Goal: Book appointment/travel/reservation

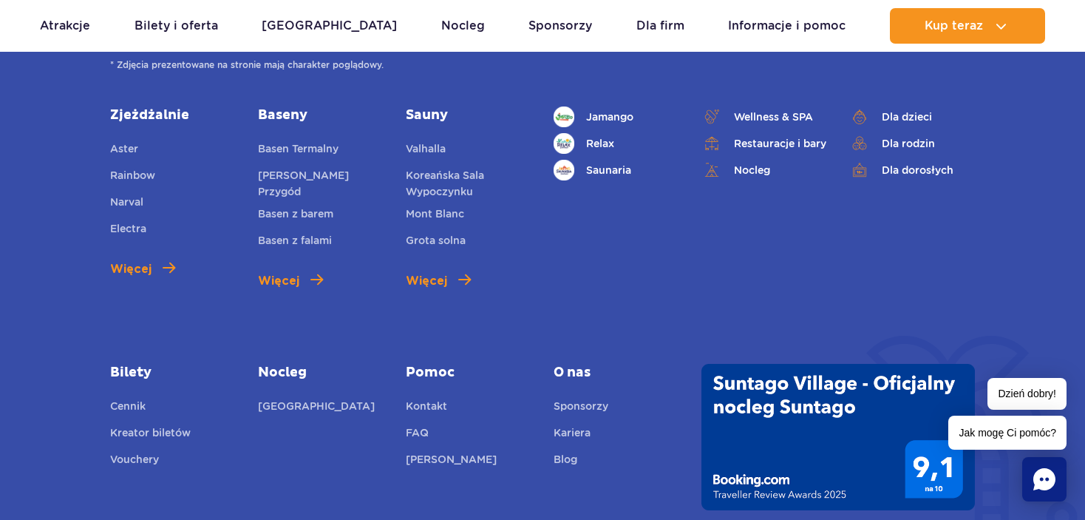
scroll to position [5850, 0]
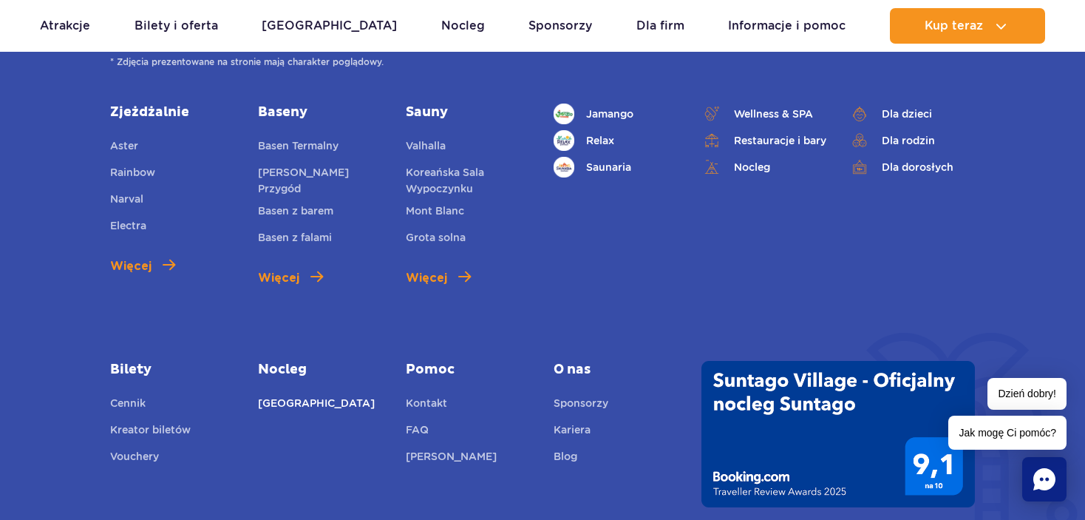
click at [296, 395] on link "[GEOGRAPHIC_DATA]" at bounding box center [316, 405] width 117 height 21
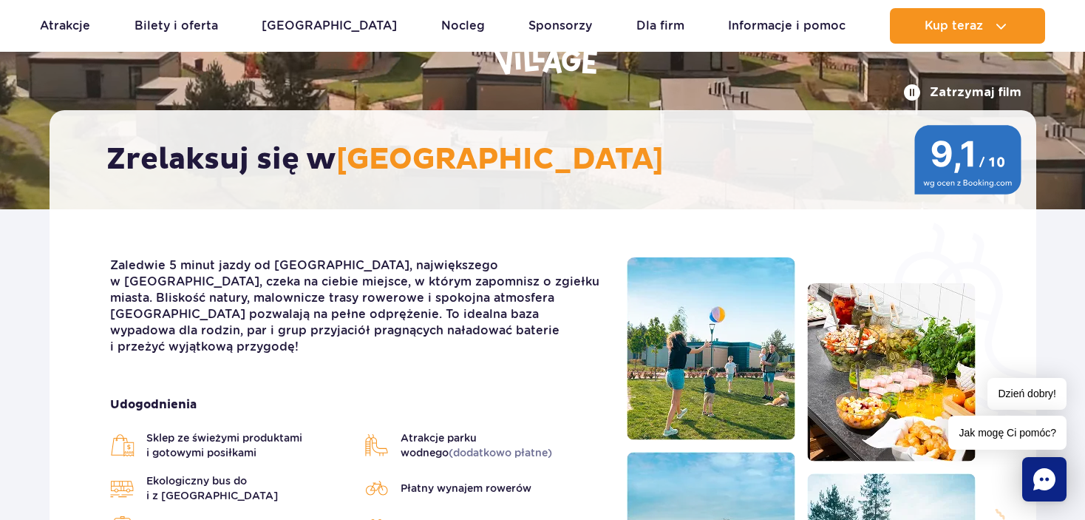
scroll to position [206, 0]
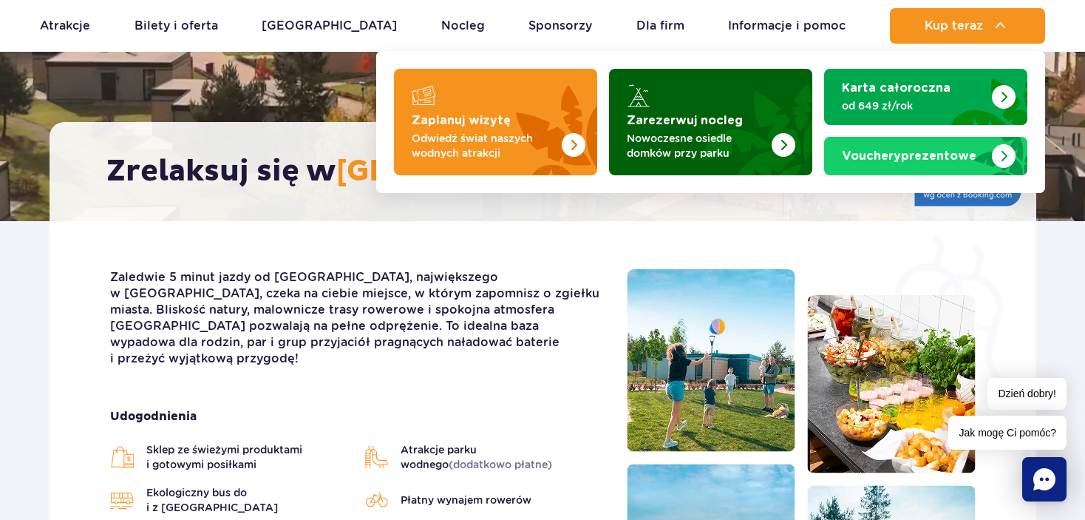
click at [712, 153] on p "Nowoczesne osiedle domków przy parku" at bounding box center [699, 146] width 144 height 30
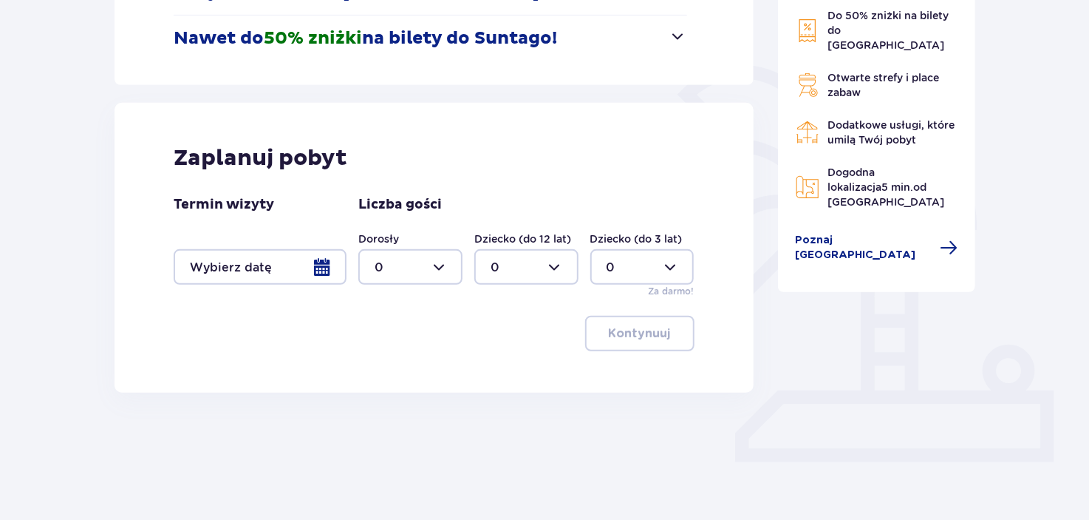
click at [304, 266] on div at bounding box center [260, 266] width 173 height 35
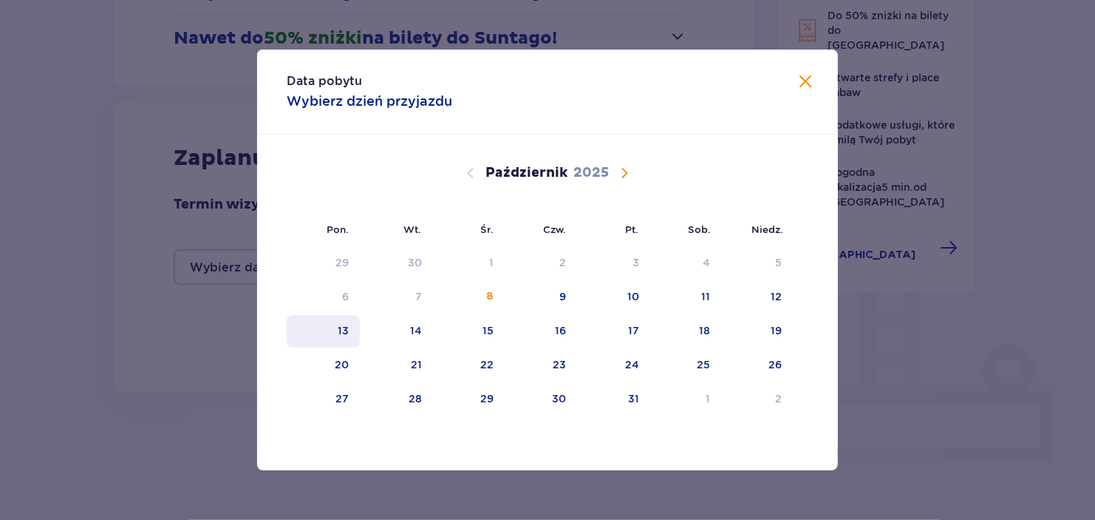
click at [348, 333] on div "13" at bounding box center [343, 330] width 11 height 15
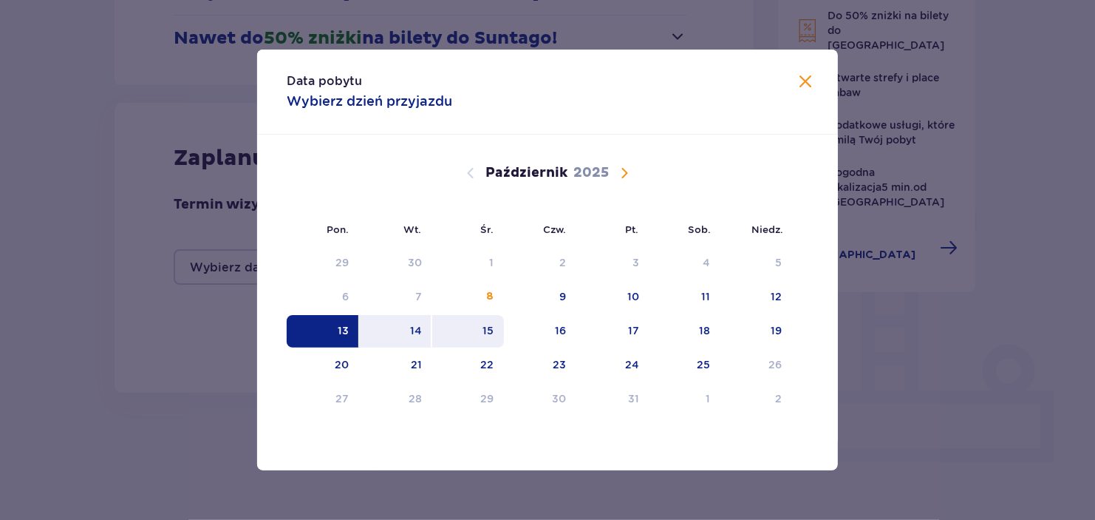
click at [463, 328] on div "15" at bounding box center [468, 331] width 72 height 33
type input "13.10.25 - 15.10.25"
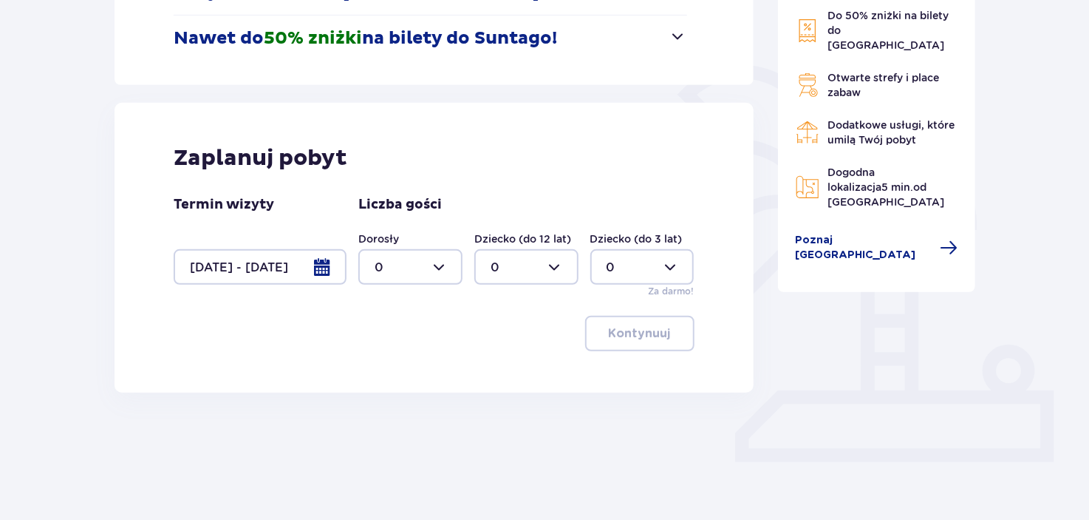
click at [444, 268] on div at bounding box center [410, 266] width 104 height 35
click at [389, 369] on div "2" at bounding box center [411, 374] width 72 height 16
type input "2"
click at [640, 331] on p "Kontynuuj" at bounding box center [640, 333] width 62 height 16
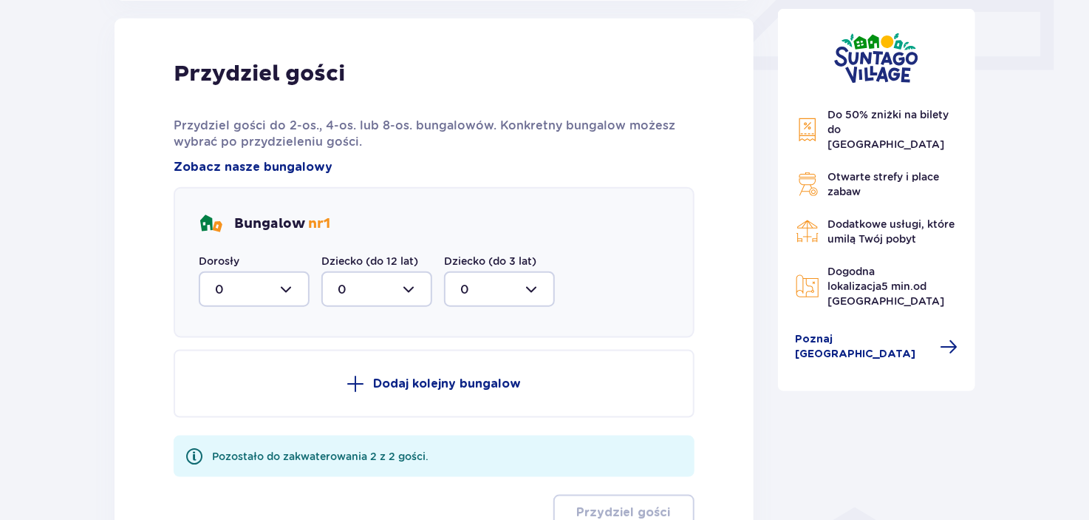
scroll to position [709, 0]
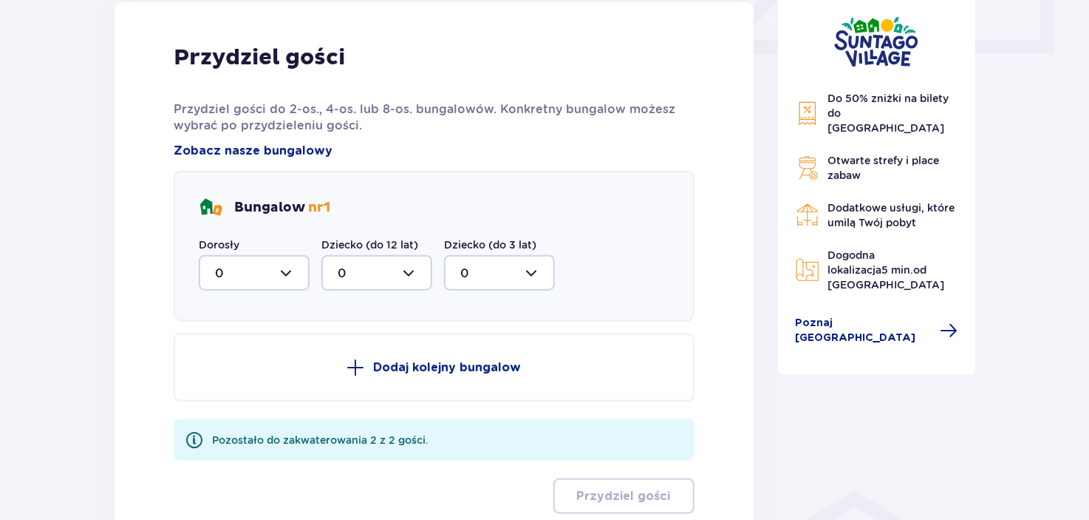
click at [290, 267] on div at bounding box center [254, 272] width 111 height 35
click at [229, 375] on div "2" at bounding box center [254, 380] width 78 height 16
type input "2"
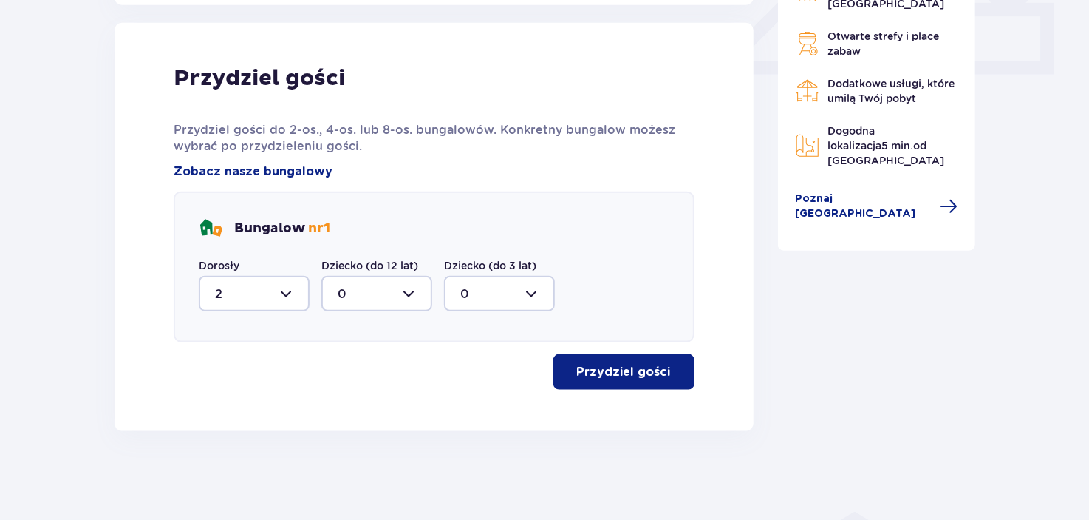
scroll to position [687, 0]
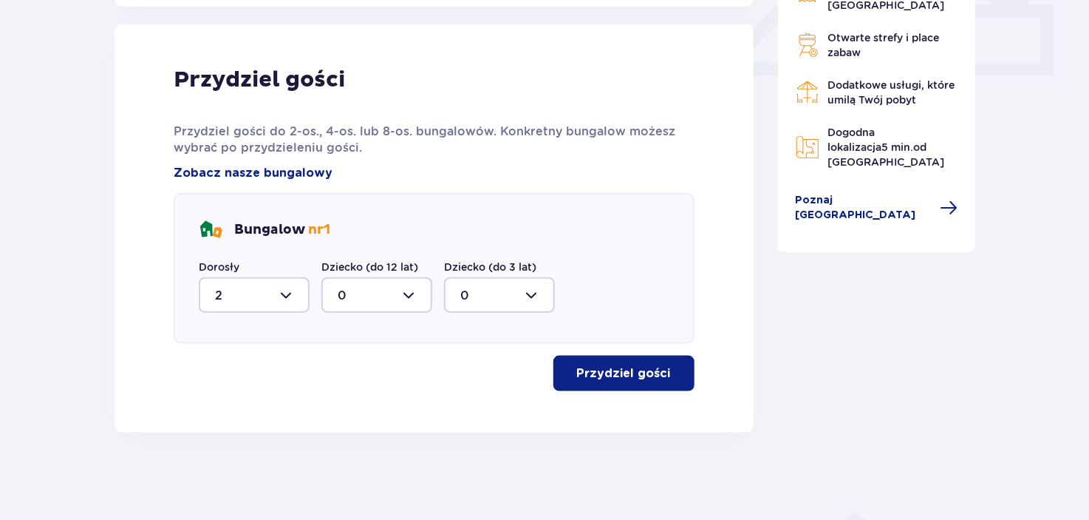
click at [619, 362] on button "Przydziel gości" at bounding box center [624, 372] width 141 height 35
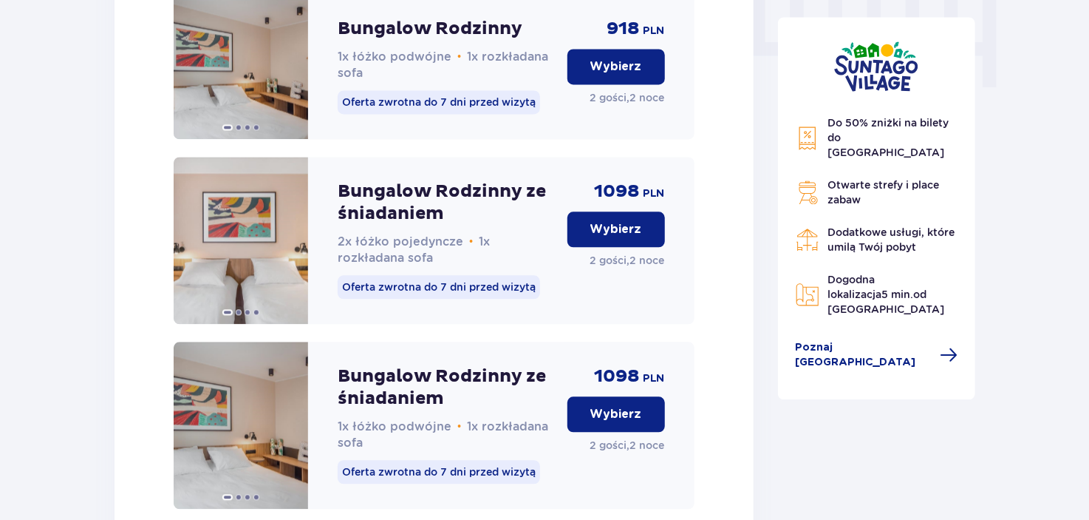
scroll to position [1559, 0]
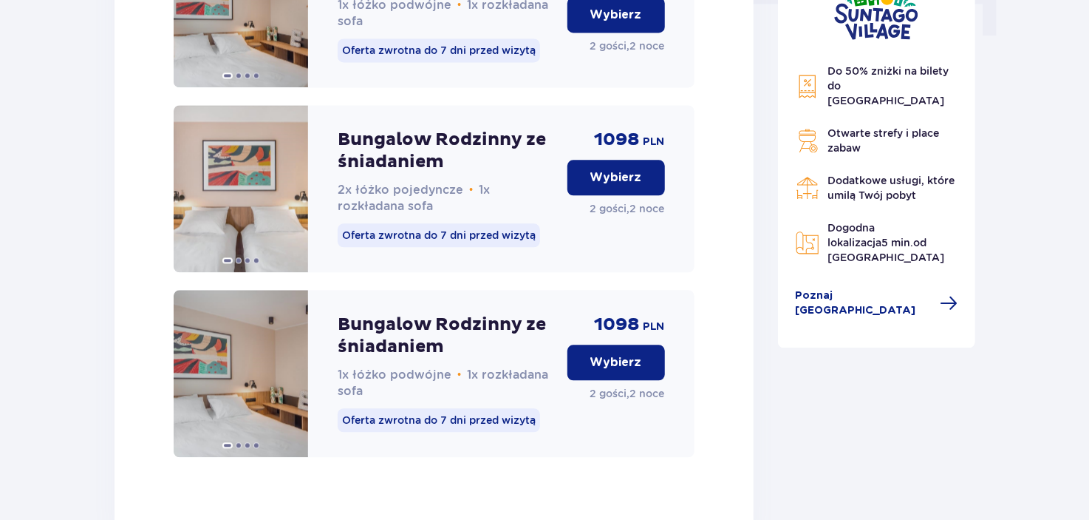
click at [608, 185] on p "Wybierz" at bounding box center [616, 177] width 52 height 16
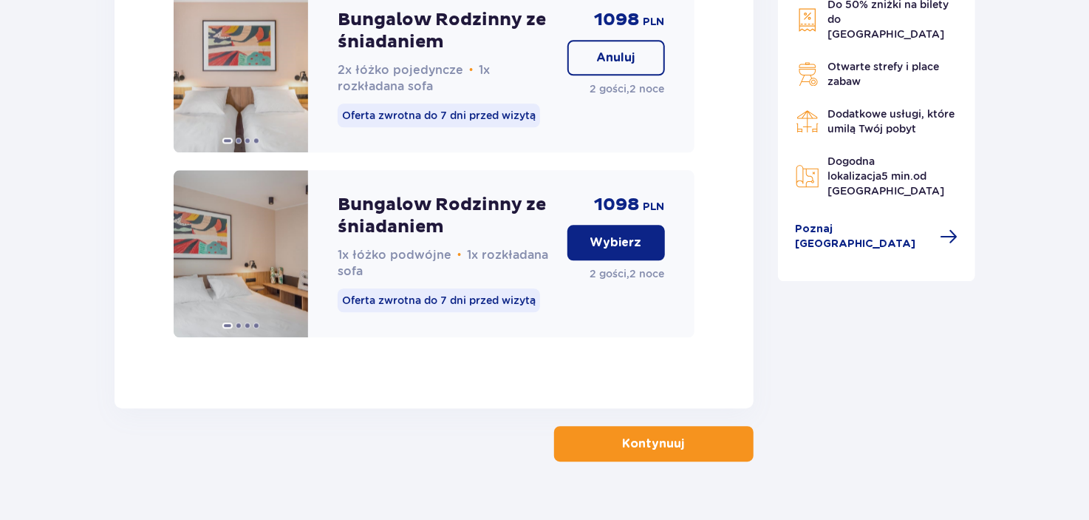
scroll to position [1665, 0]
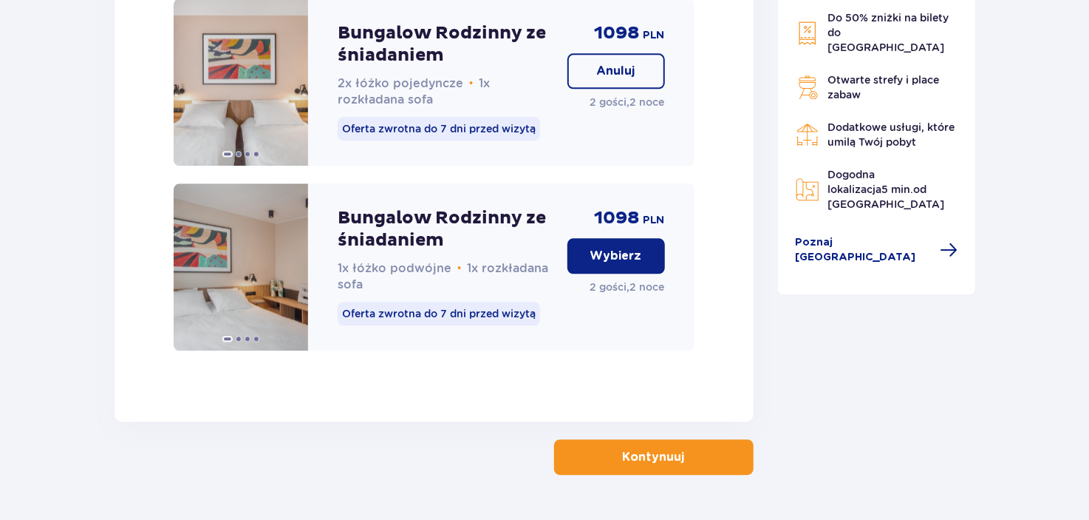
click at [592, 89] on button "Anuluj" at bounding box center [617, 70] width 98 height 35
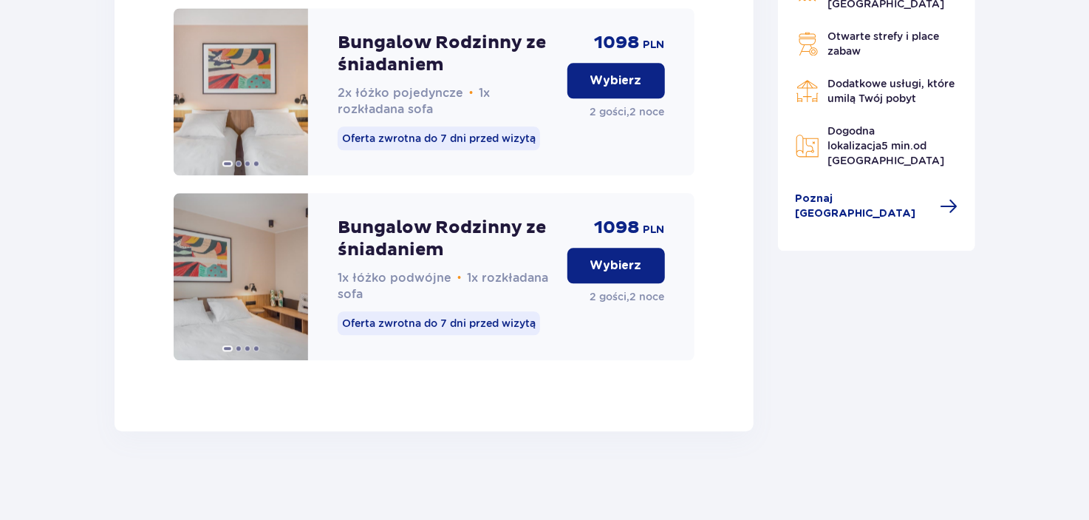
click at [610, 283] on button "Wybierz" at bounding box center [617, 265] width 98 height 35
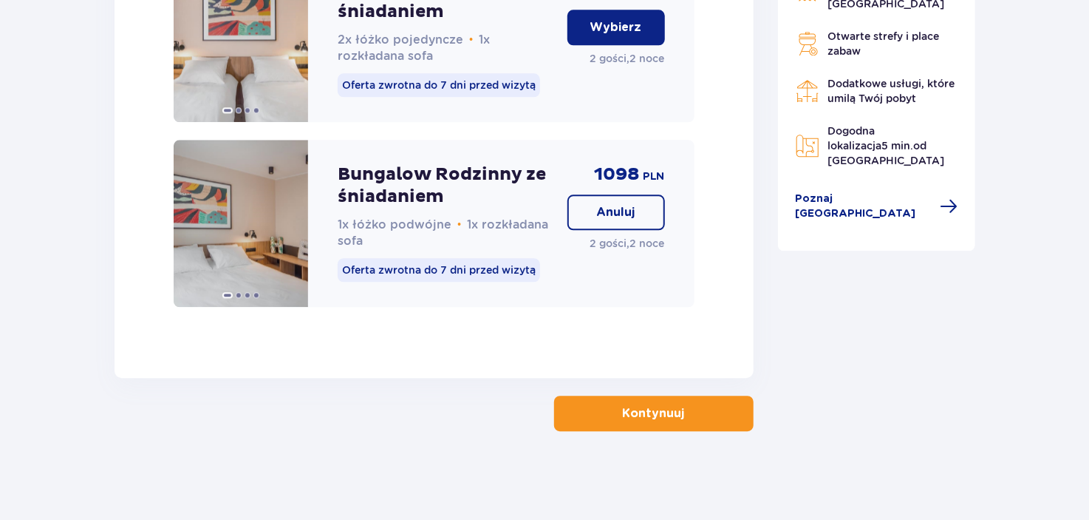
scroll to position [1724, 0]
click at [629, 412] on p "Kontynuuj" at bounding box center [654, 413] width 62 height 16
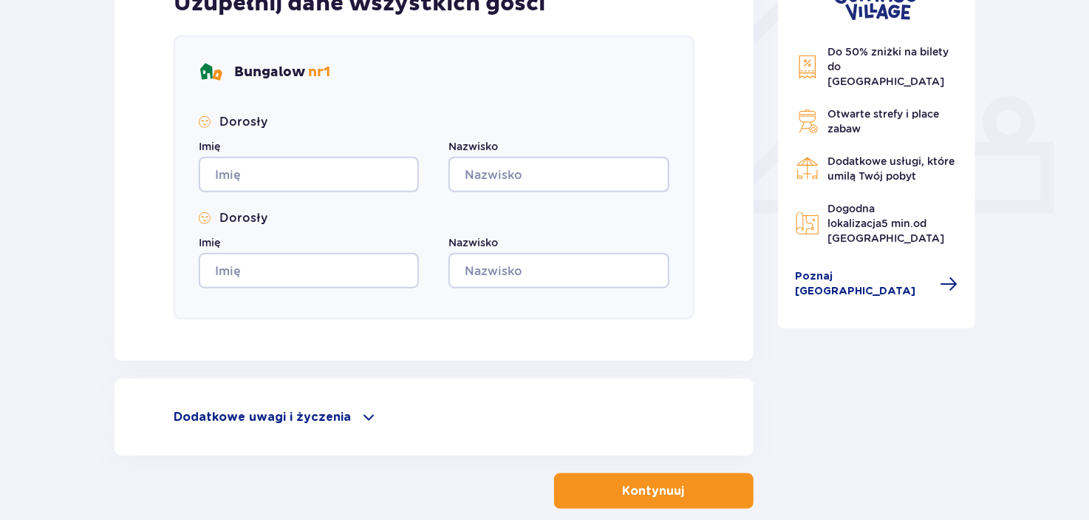
scroll to position [627, 0]
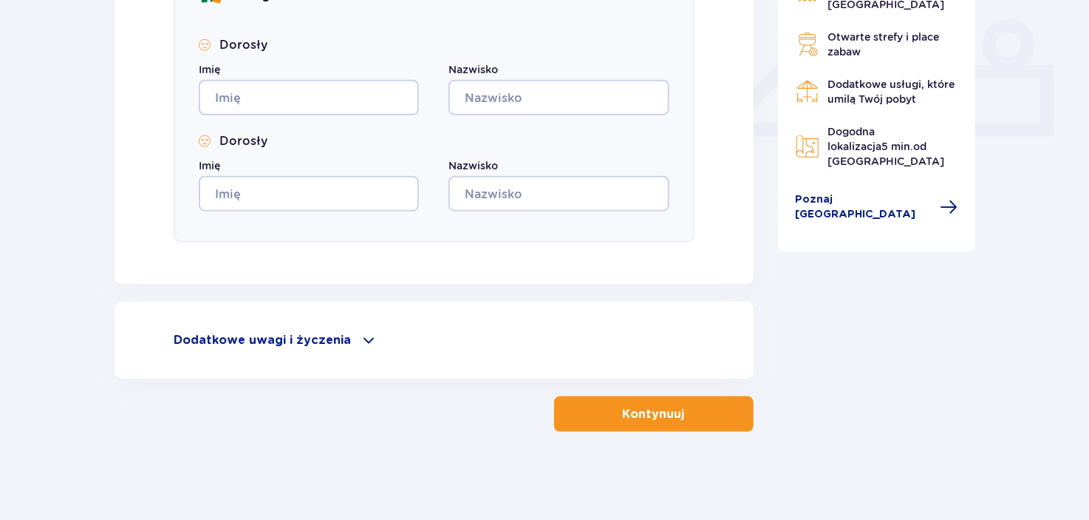
click at [365, 336] on span at bounding box center [369, 340] width 18 height 18
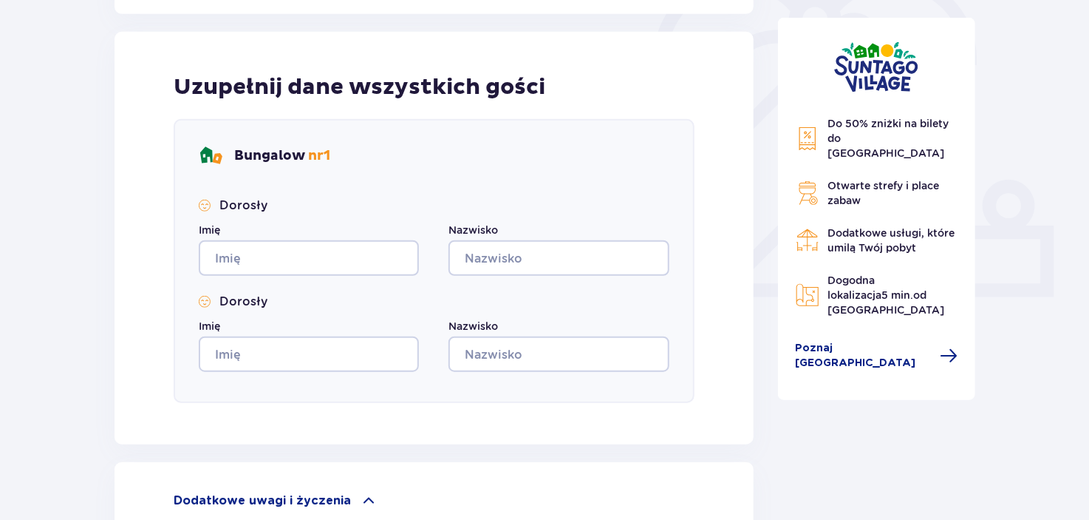
scroll to position [433, 0]
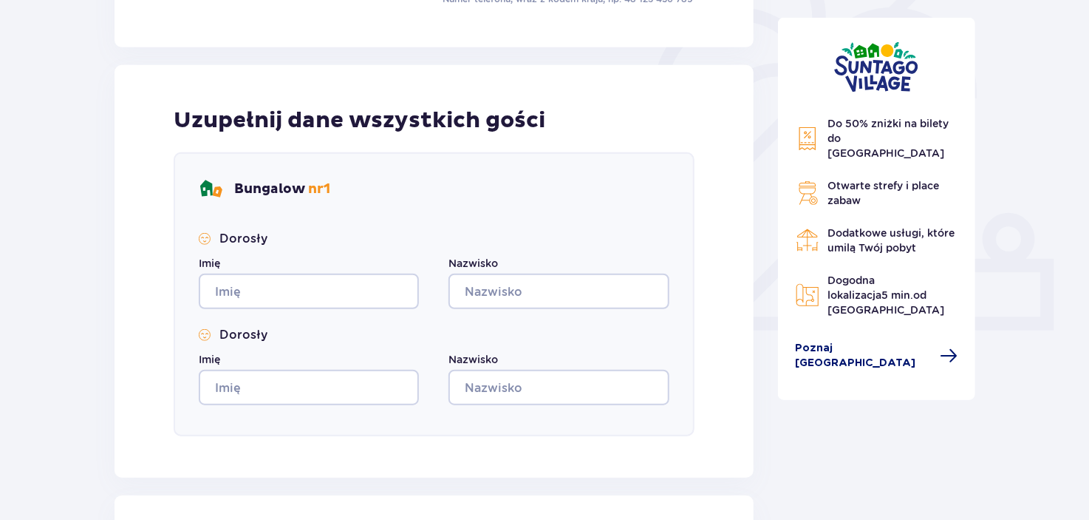
click at [867, 341] on span "Poznaj Suntago Village" at bounding box center [864, 356] width 136 height 30
click at [940, 347] on span at bounding box center [949, 356] width 18 height 18
click at [840, 341] on span "Poznaj Suntago Village" at bounding box center [864, 356] width 136 height 30
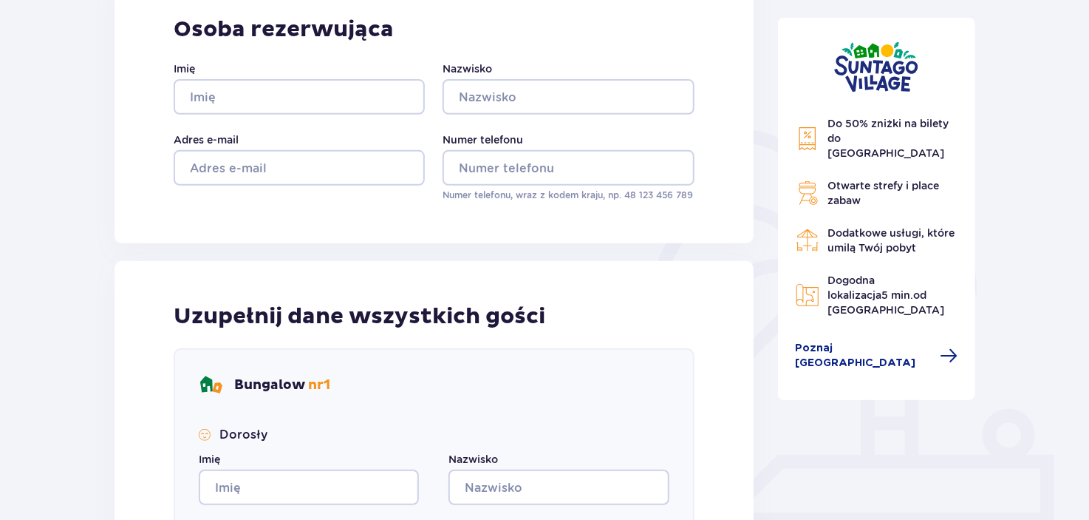
scroll to position [0, 0]
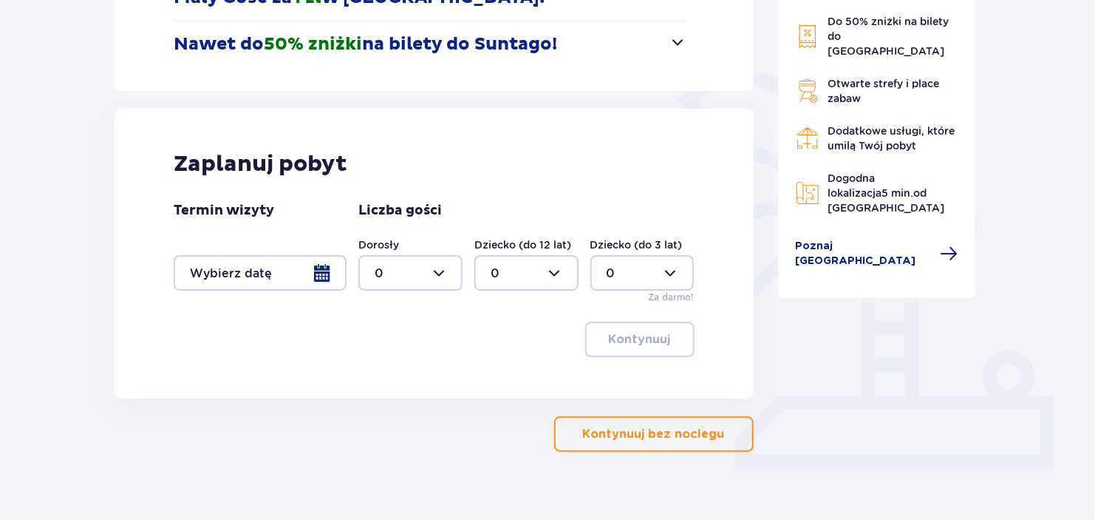
scroll to position [316, 0]
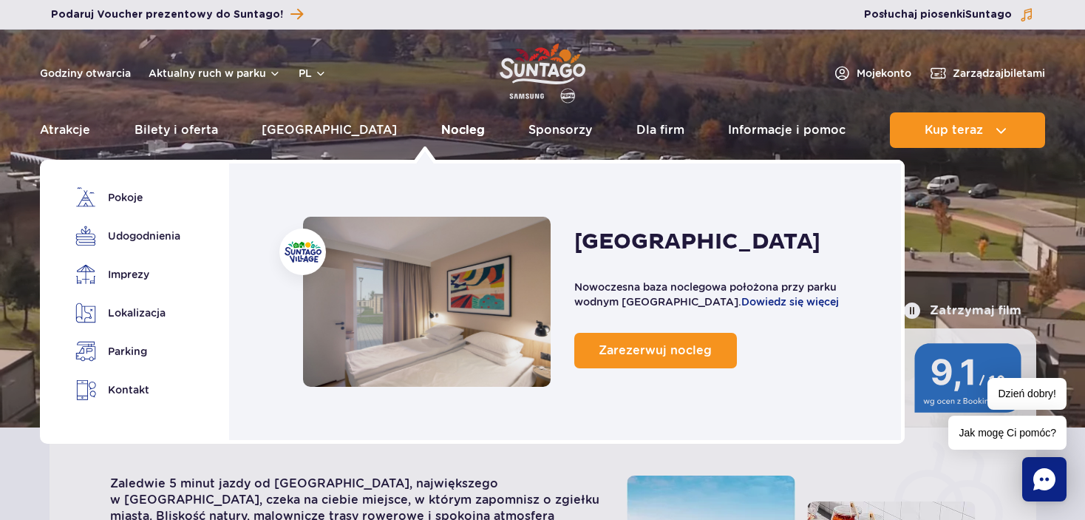
click at [441, 129] on link "Nocleg" at bounding box center [463, 129] width 44 height 35
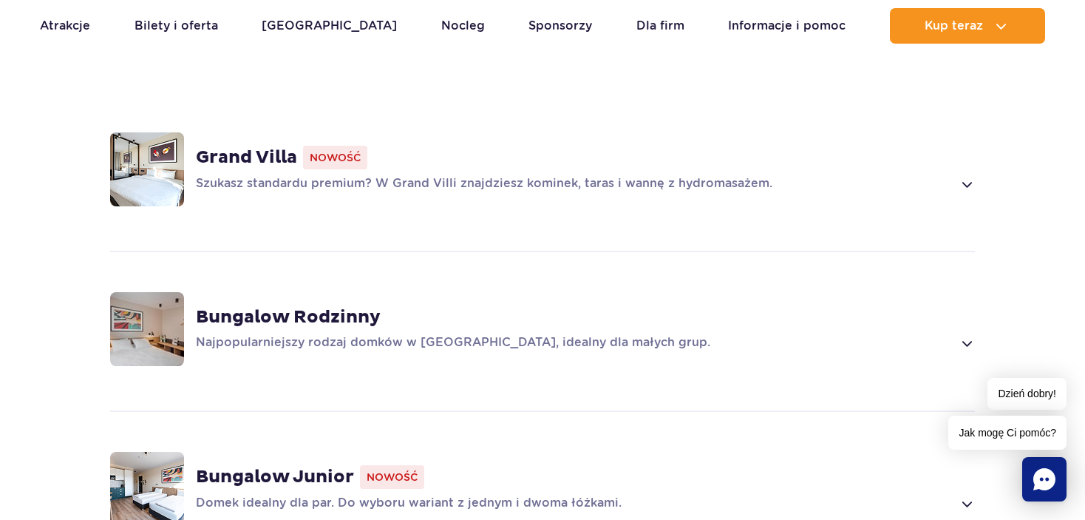
scroll to position [1137, 0]
click at [156, 172] on img at bounding box center [147, 169] width 74 height 74
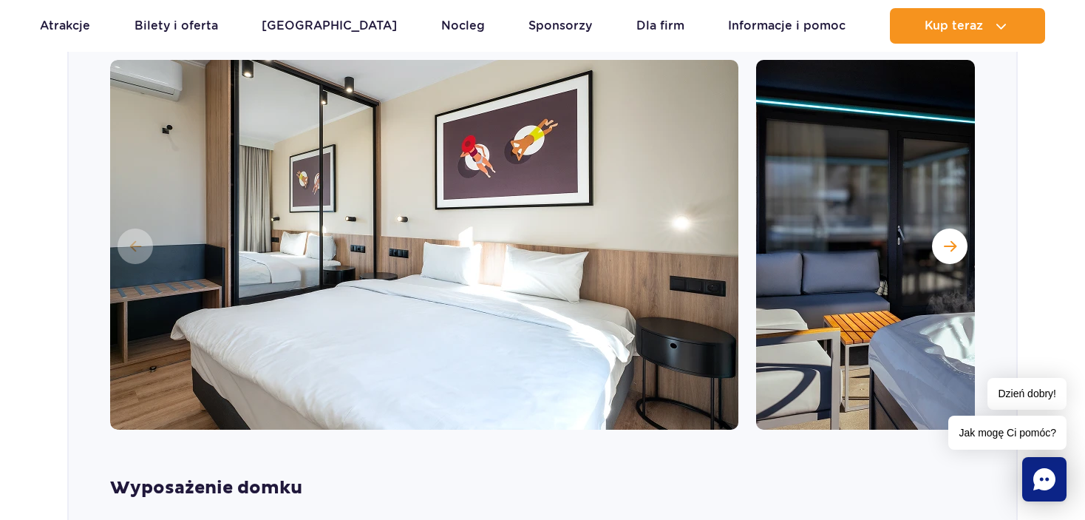
scroll to position [1352, 0]
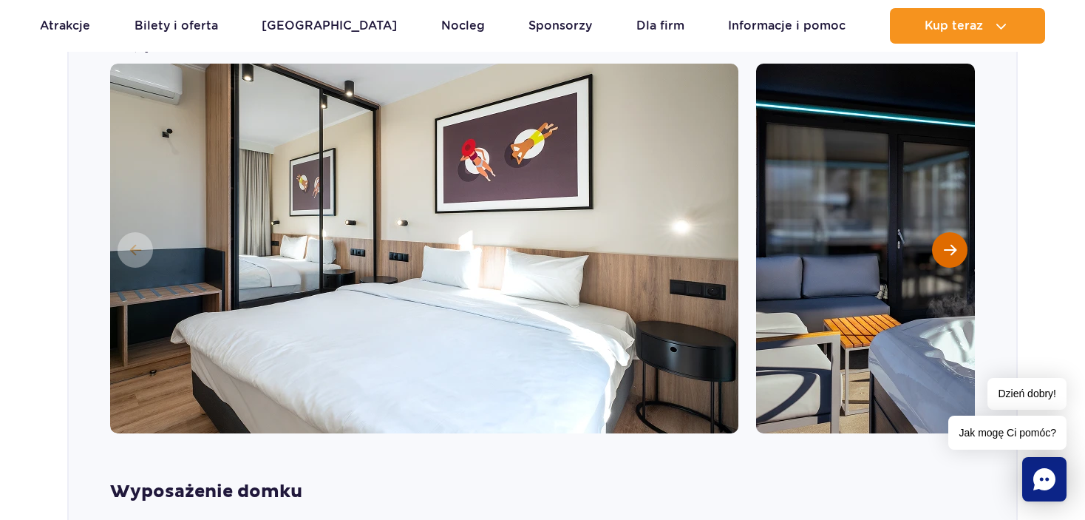
click at [951, 253] on span "Następny slajd" at bounding box center [950, 249] width 13 height 13
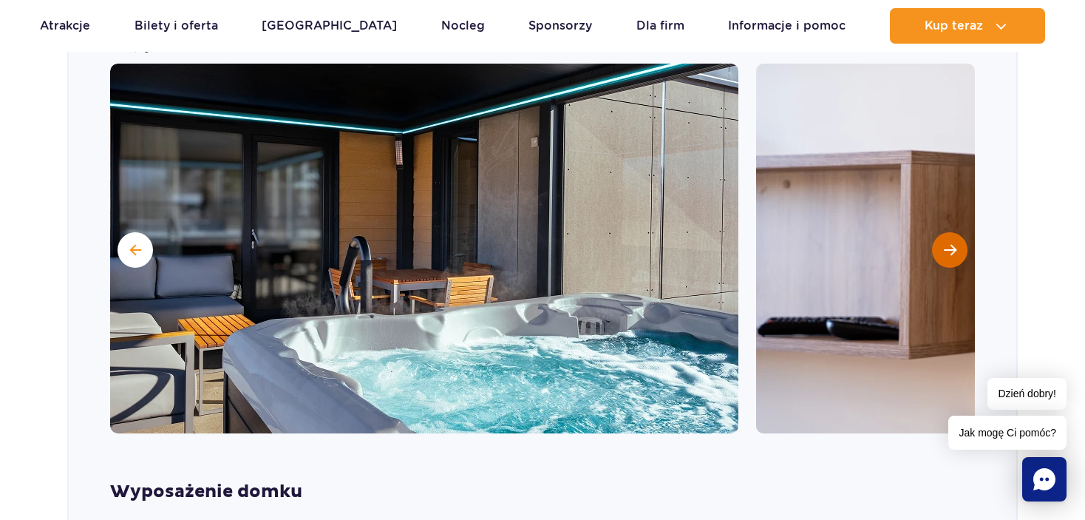
click at [951, 253] on span "Następny slajd" at bounding box center [950, 249] width 13 height 13
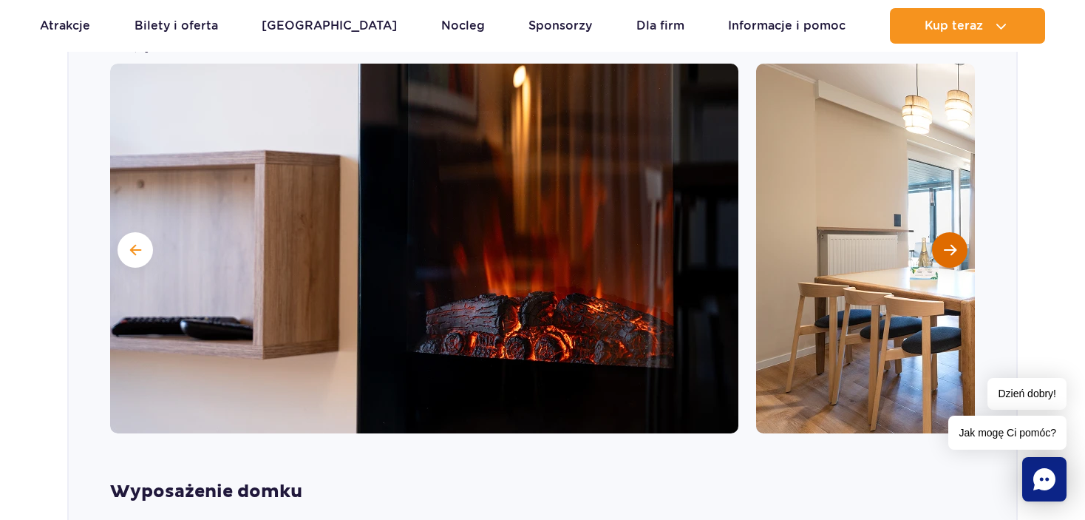
click at [951, 253] on span "Następny slajd" at bounding box center [950, 249] width 13 height 13
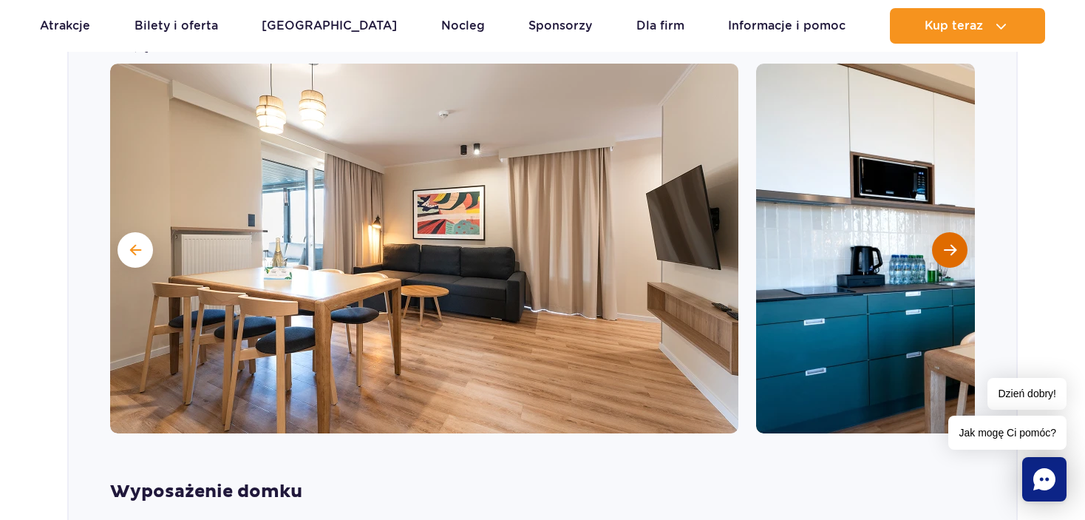
click at [951, 253] on span "Następny slajd" at bounding box center [950, 249] width 13 height 13
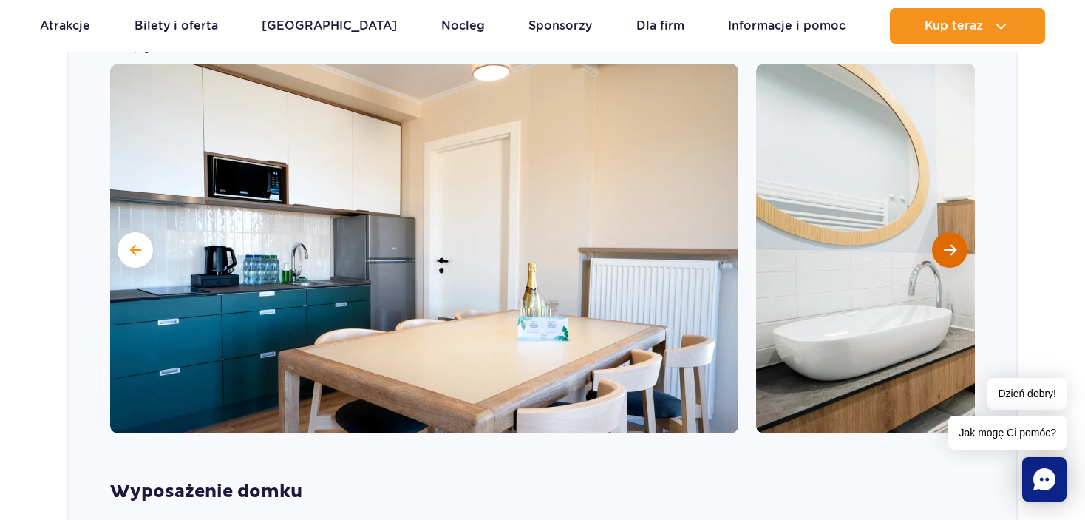
click at [951, 253] on span "Następny slajd" at bounding box center [950, 249] width 13 height 13
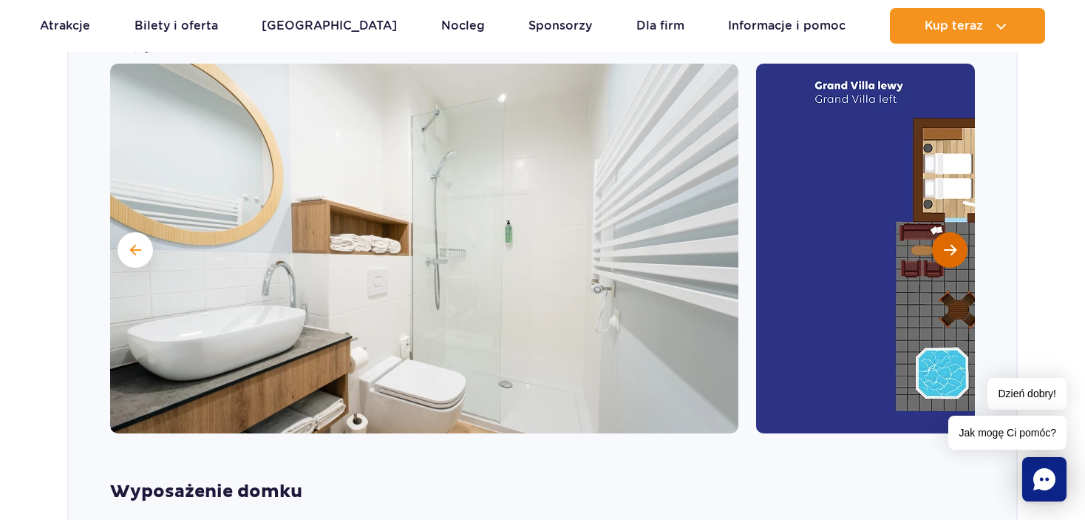
click at [951, 253] on span "Następny slajd" at bounding box center [950, 249] width 13 height 13
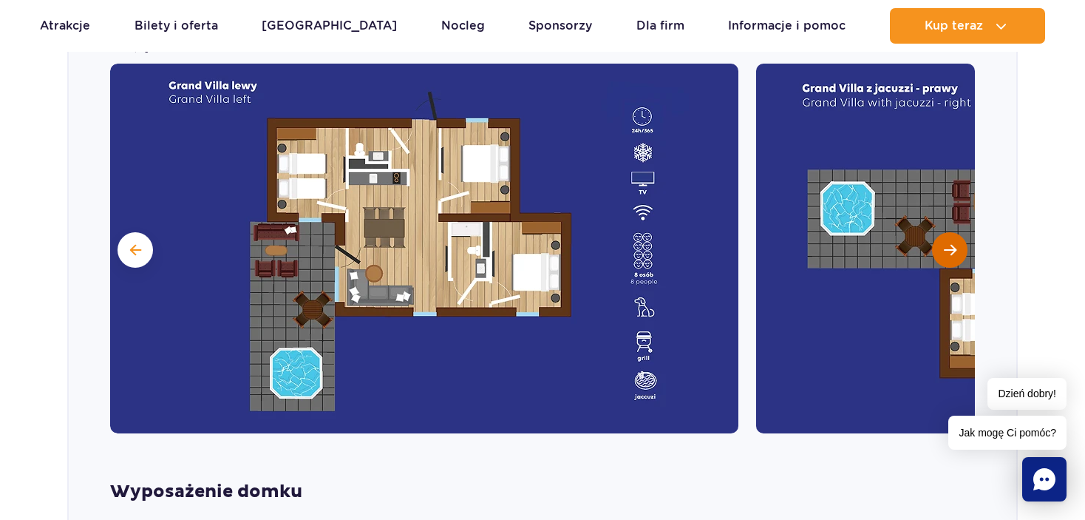
click at [951, 253] on span "Następny slajd" at bounding box center [950, 249] width 13 height 13
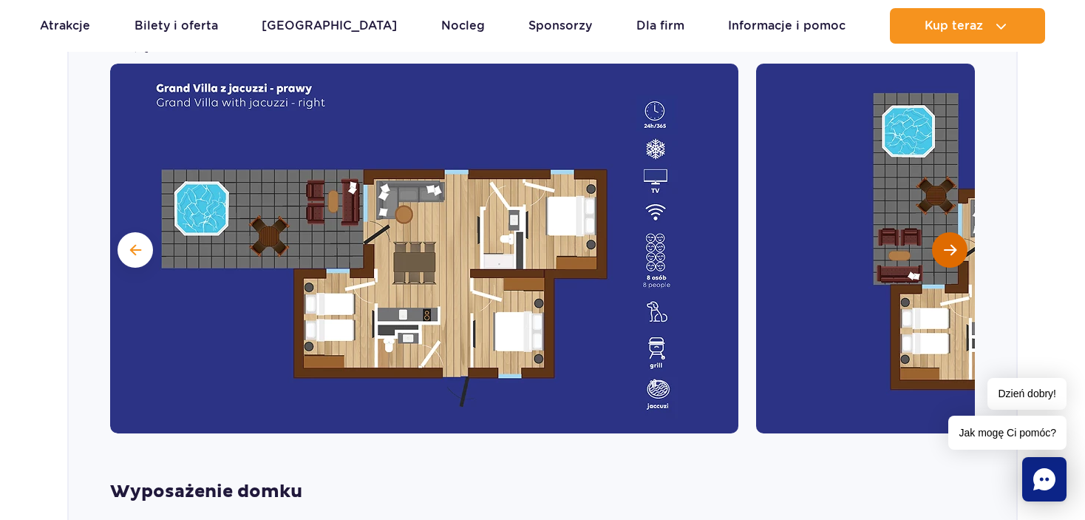
click at [951, 253] on span "Następny slajd" at bounding box center [950, 249] width 13 height 13
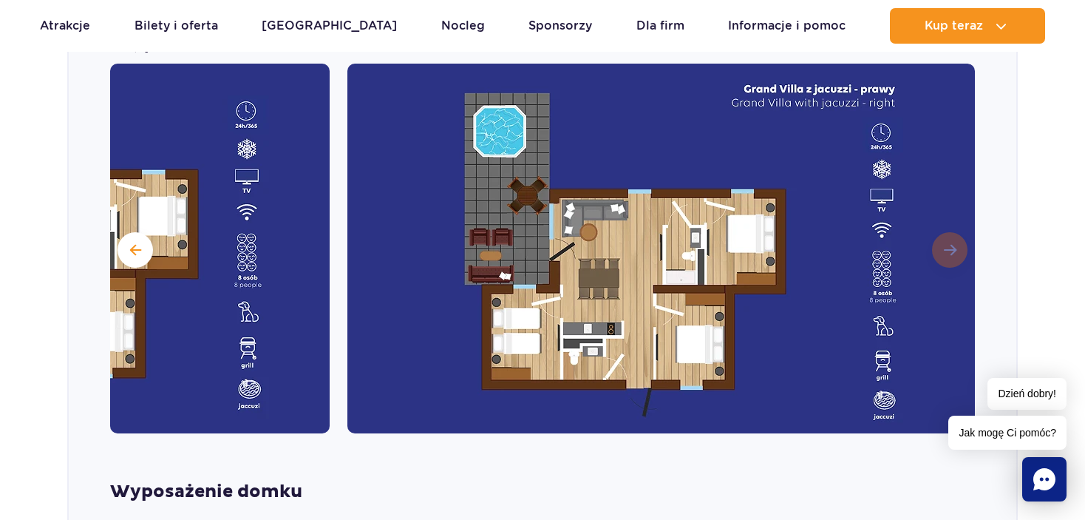
click at [951, 253] on img at bounding box center [661, 249] width 628 height 370
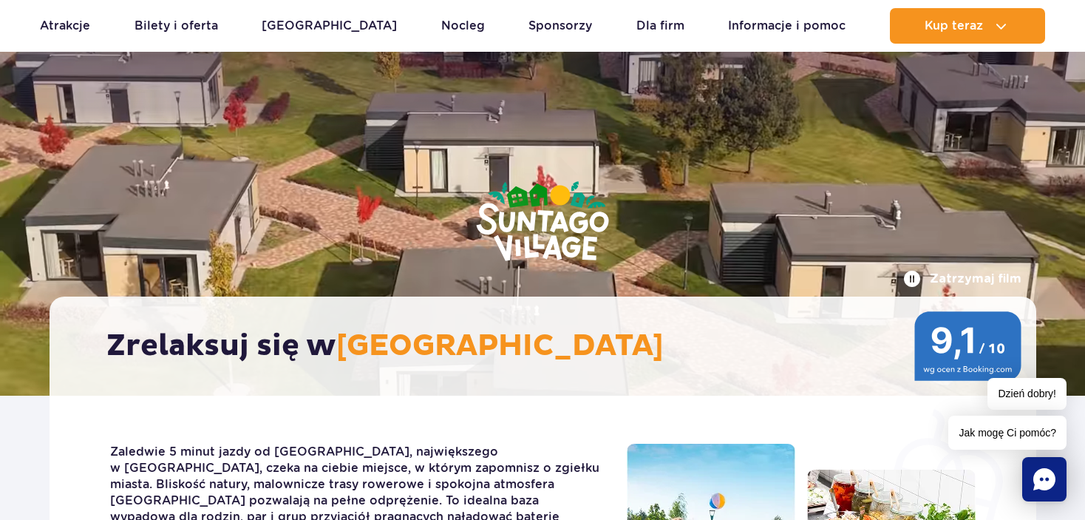
scroll to position [0, 0]
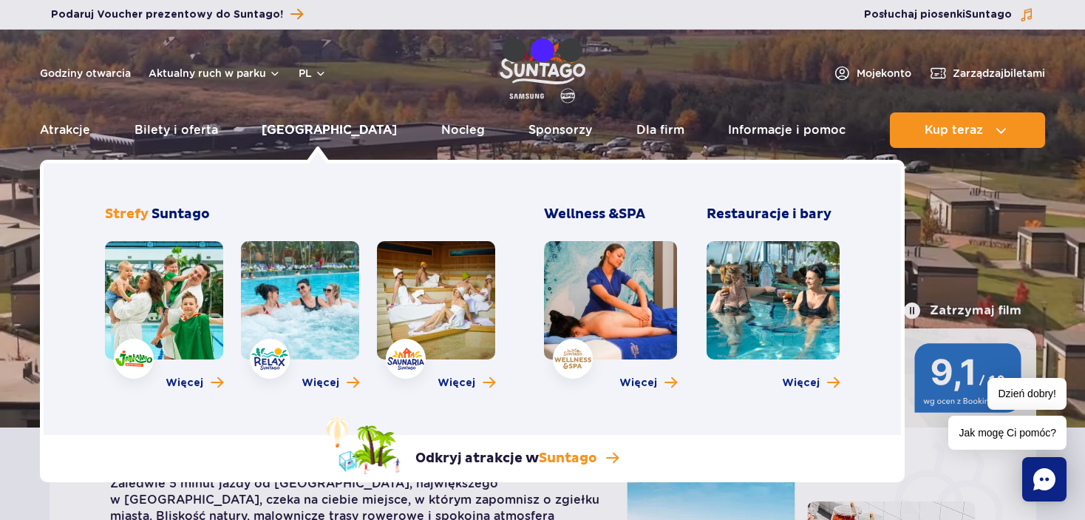
click at [324, 132] on link "[GEOGRAPHIC_DATA]" at bounding box center [329, 129] width 135 height 35
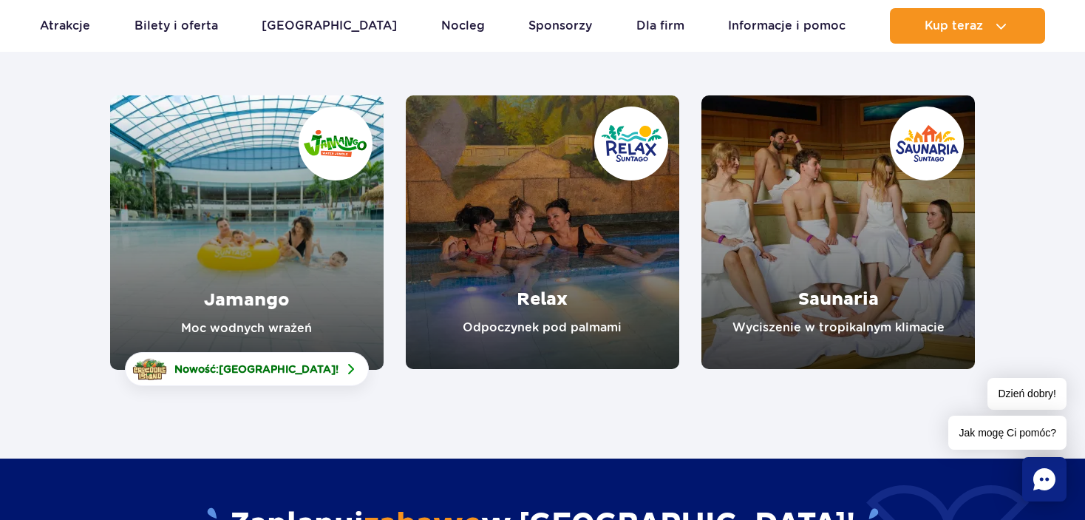
click at [542, 330] on link "Relax" at bounding box center [542, 231] width 273 height 273
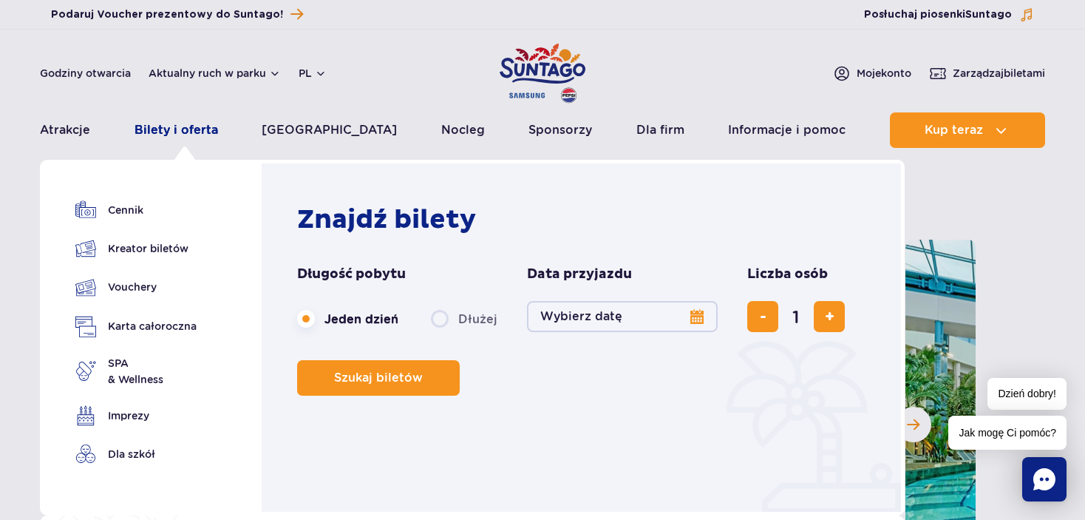
click at [193, 124] on link "Bilety i oferta" at bounding box center [176, 129] width 84 height 35
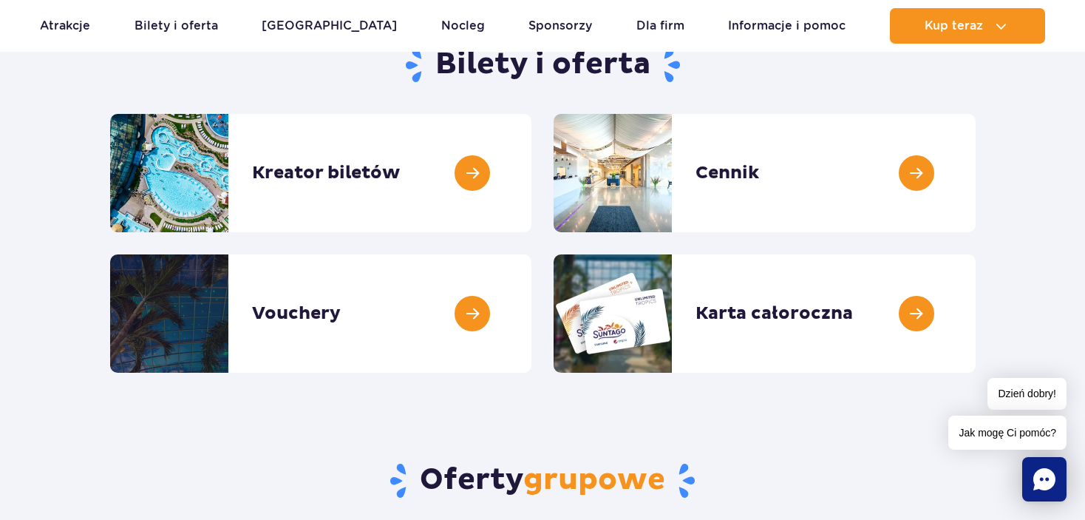
scroll to position [168, 0]
click at [975, 174] on link at bounding box center [975, 172] width 0 height 118
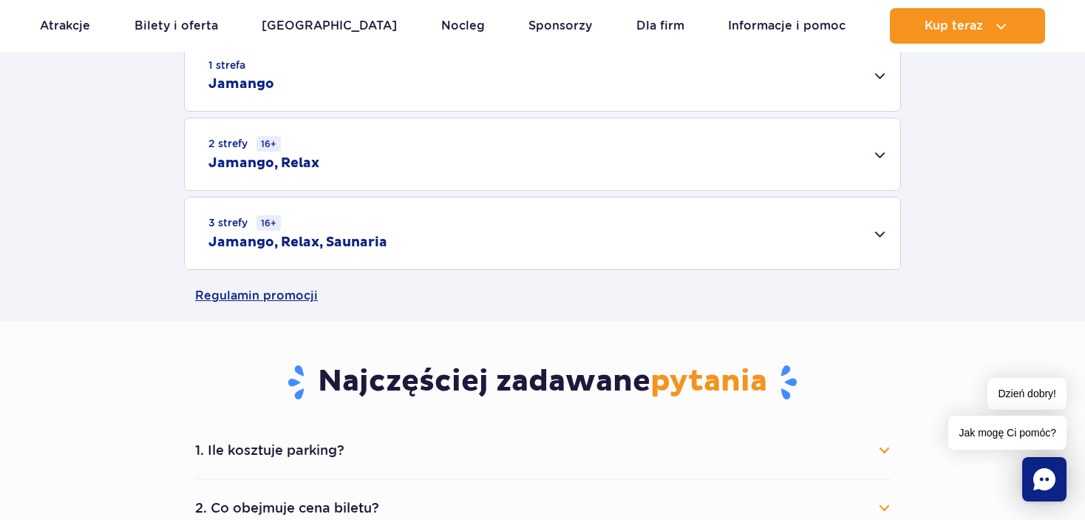
scroll to position [510, 0]
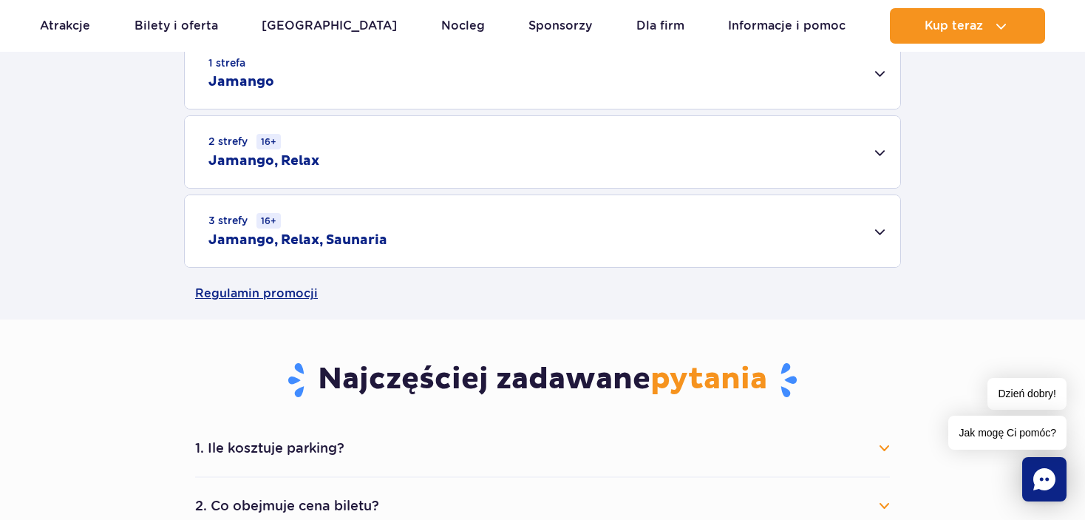
click at [877, 233] on div "3 strefy 16+ Jamango, Relax, Saunaria" at bounding box center [542, 231] width 715 height 72
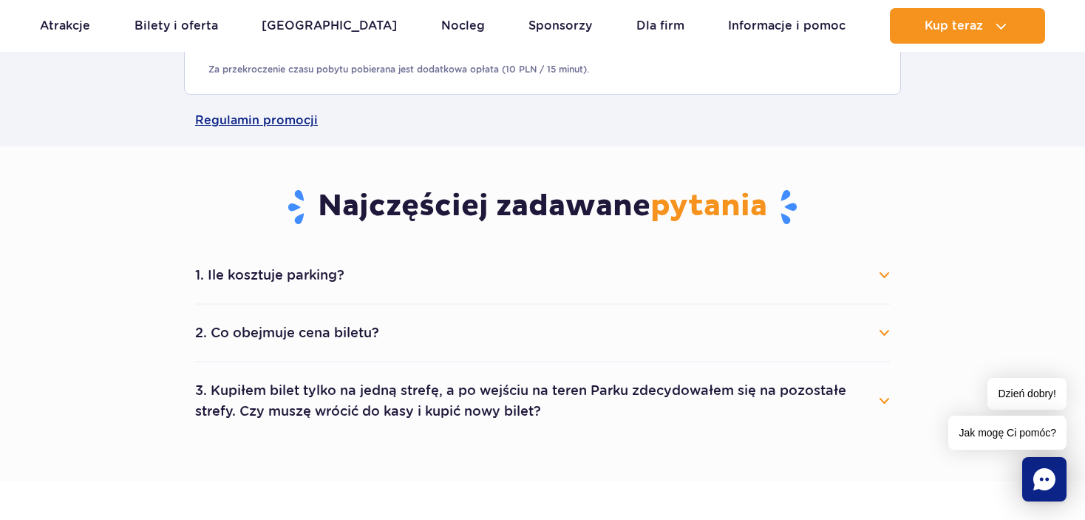
scroll to position [884, 0]
click at [882, 268] on button "1. Ile kosztuje parking?" at bounding box center [542, 275] width 695 height 33
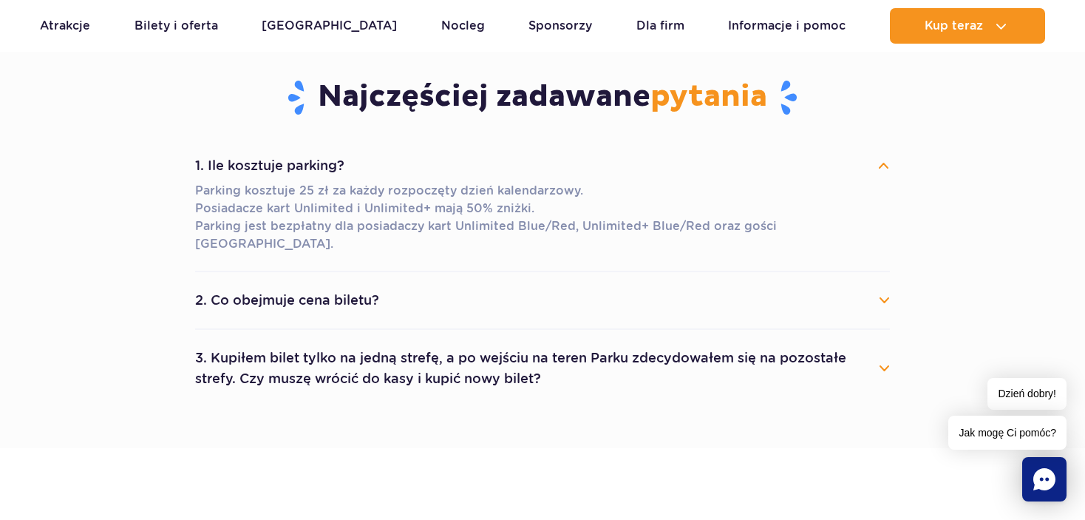
scroll to position [993, 0]
click at [886, 284] on button "2. Co obejmuje cena biletu?" at bounding box center [542, 300] width 695 height 33
